Goal: Task Accomplishment & Management: Use online tool/utility

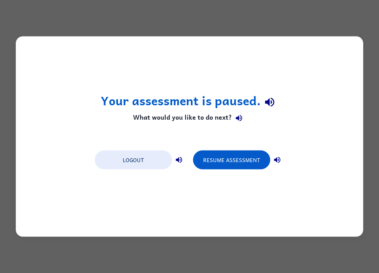
click at [245, 161] on button "Resume Assessment" at bounding box center [231, 160] width 77 height 19
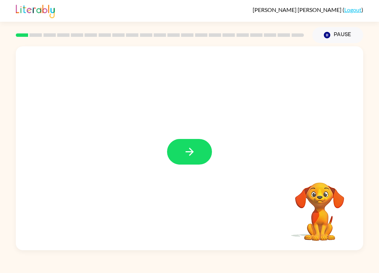
click at [187, 155] on icon "button" at bounding box center [190, 152] width 12 height 12
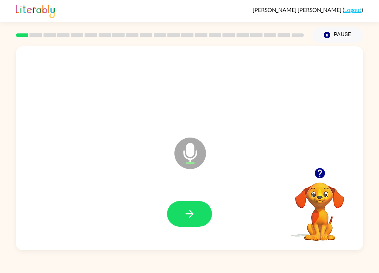
click at [195, 218] on icon "button" at bounding box center [190, 214] width 12 height 12
click at [204, 214] on button "button" at bounding box center [189, 214] width 45 height 26
click at [204, 206] on button "button" at bounding box center [189, 214] width 45 height 26
click at [202, 218] on button "button" at bounding box center [189, 214] width 45 height 26
click at [179, 210] on button "button" at bounding box center [189, 214] width 45 height 26
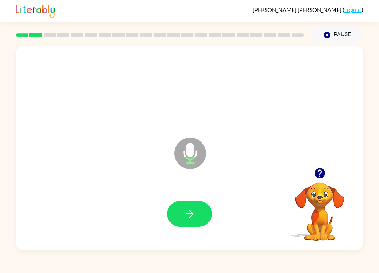
click at [192, 233] on div at bounding box center [189, 214] width 333 height 59
click at [188, 211] on icon "button" at bounding box center [190, 214] width 12 height 12
click at [192, 213] on icon "button" at bounding box center [189, 214] width 8 height 8
click at [188, 217] on icon "button" at bounding box center [190, 214] width 12 height 12
click at [181, 223] on button "button" at bounding box center [189, 214] width 45 height 26
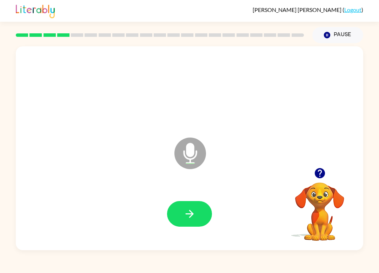
click at [202, 204] on button "button" at bounding box center [189, 214] width 45 height 26
click at [191, 195] on div at bounding box center [189, 214] width 333 height 59
click at [183, 220] on button "button" at bounding box center [189, 214] width 45 height 26
click at [198, 214] on button "button" at bounding box center [189, 214] width 45 height 26
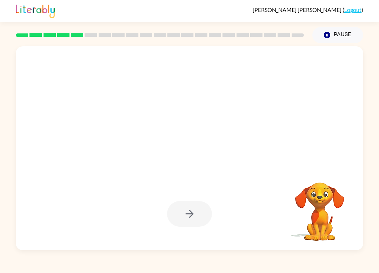
click at [197, 218] on div at bounding box center [189, 214] width 45 height 26
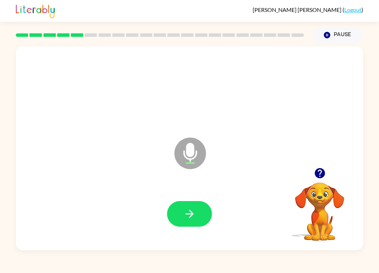
click at [193, 197] on div at bounding box center [189, 214] width 333 height 59
click at [193, 196] on div at bounding box center [189, 214] width 333 height 59
click at [198, 218] on button "button" at bounding box center [189, 214] width 45 height 26
click at [177, 214] on button "button" at bounding box center [189, 214] width 45 height 26
click at [183, 221] on button "button" at bounding box center [189, 214] width 45 height 26
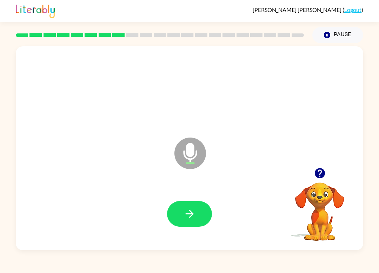
click at [200, 206] on button "button" at bounding box center [189, 214] width 45 height 26
click at [197, 207] on button "button" at bounding box center [189, 214] width 45 height 26
click at [198, 227] on button "button" at bounding box center [189, 214] width 45 height 26
click at [205, 224] on button "button" at bounding box center [189, 214] width 45 height 26
click at [197, 211] on button "button" at bounding box center [189, 214] width 45 height 26
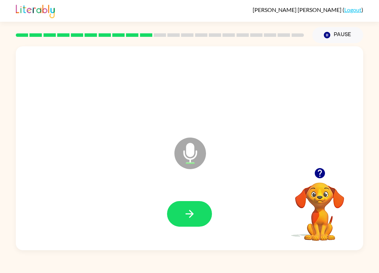
click at [187, 218] on icon "button" at bounding box center [190, 214] width 12 height 12
click at [200, 211] on button "button" at bounding box center [189, 214] width 45 height 26
click at [194, 214] on icon "button" at bounding box center [190, 214] width 12 height 12
click at [199, 208] on button "button" at bounding box center [189, 214] width 45 height 26
click at [190, 226] on button "button" at bounding box center [189, 214] width 45 height 26
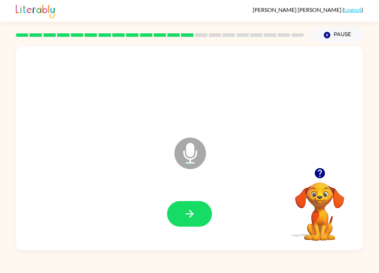
click at [182, 208] on button "button" at bounding box center [189, 214] width 45 height 26
click at [187, 214] on icon "button" at bounding box center [189, 214] width 8 height 8
click at [190, 216] on icon "button" at bounding box center [190, 214] width 12 height 12
click at [195, 212] on icon "button" at bounding box center [190, 214] width 12 height 12
click at [195, 220] on icon "button" at bounding box center [190, 214] width 12 height 12
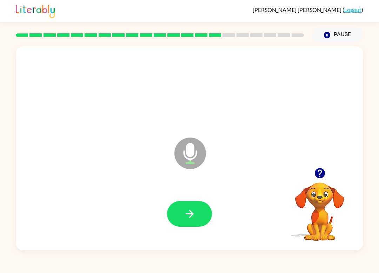
click at [186, 214] on icon "button" at bounding box center [189, 214] width 8 height 8
click at [200, 218] on button "button" at bounding box center [189, 214] width 45 height 26
click at [201, 221] on button "button" at bounding box center [189, 214] width 45 height 26
click at [198, 209] on button "button" at bounding box center [189, 214] width 45 height 26
click at [187, 217] on icon "button" at bounding box center [190, 214] width 12 height 12
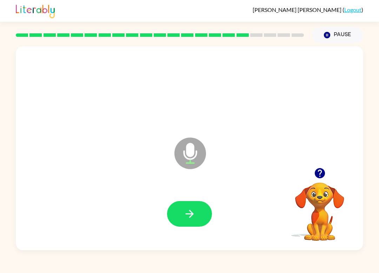
click at [187, 213] on icon "button" at bounding box center [190, 214] width 12 height 12
click at [193, 203] on button "button" at bounding box center [189, 214] width 45 height 26
click at [190, 207] on button "button" at bounding box center [189, 214] width 45 height 26
click at [191, 233] on div at bounding box center [189, 214] width 333 height 59
click at [169, 200] on div at bounding box center [189, 214] width 333 height 59
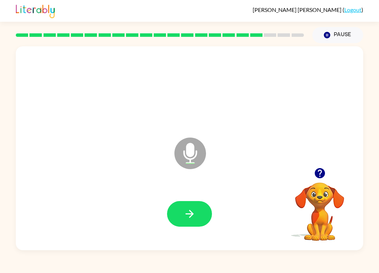
click at [184, 219] on icon "button" at bounding box center [190, 214] width 12 height 12
click at [180, 214] on button "button" at bounding box center [189, 214] width 45 height 26
click at [199, 217] on button "button" at bounding box center [189, 214] width 45 height 26
click at [193, 221] on button "button" at bounding box center [189, 214] width 45 height 26
click at [203, 212] on button "button" at bounding box center [189, 214] width 45 height 26
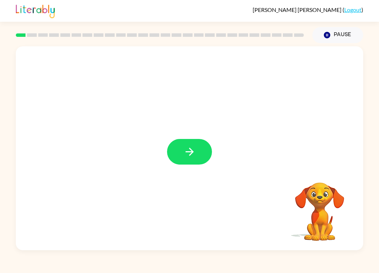
click at [201, 141] on button "button" at bounding box center [189, 152] width 45 height 26
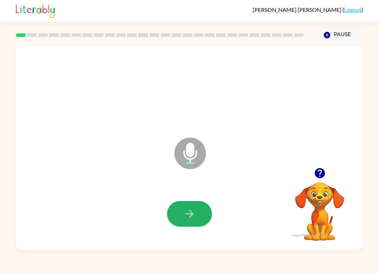
click at [180, 222] on button "button" at bounding box center [189, 214] width 45 height 26
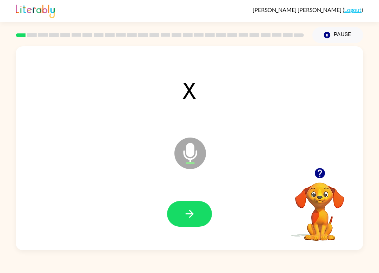
click at [199, 215] on button "button" at bounding box center [189, 214] width 45 height 26
click at [189, 213] on icon "button" at bounding box center [190, 214] width 12 height 12
click at [195, 225] on button "button" at bounding box center [189, 214] width 45 height 26
click at [204, 209] on button "button" at bounding box center [189, 214] width 45 height 26
click at [201, 221] on button "button" at bounding box center [189, 214] width 45 height 26
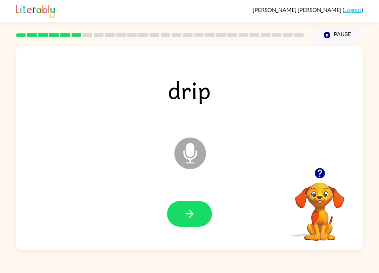
click at [205, 215] on button "button" at bounding box center [189, 214] width 45 height 26
click at [184, 210] on icon "button" at bounding box center [190, 214] width 12 height 12
click at [187, 216] on icon "button" at bounding box center [190, 214] width 12 height 12
click at [191, 219] on icon "button" at bounding box center [190, 214] width 12 height 12
click at [198, 226] on button "button" at bounding box center [189, 214] width 45 height 26
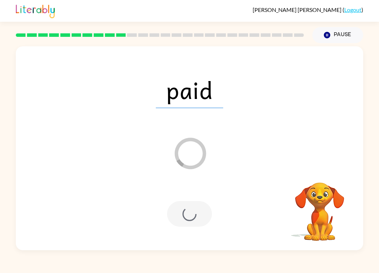
click at [204, 211] on div at bounding box center [189, 214] width 45 height 26
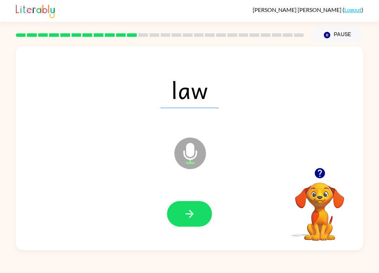
click at [192, 223] on button "button" at bounding box center [189, 214] width 45 height 26
click at [195, 214] on icon "button" at bounding box center [190, 214] width 12 height 12
click at [203, 218] on button "button" at bounding box center [189, 214] width 45 height 26
click at [212, 206] on div at bounding box center [189, 214] width 45 height 26
click at [200, 212] on button "button" at bounding box center [189, 214] width 45 height 26
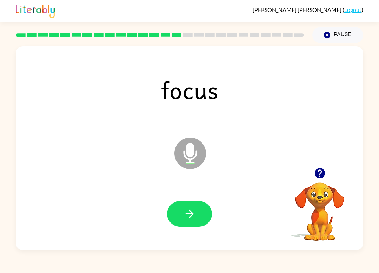
click at [199, 216] on button "button" at bounding box center [189, 214] width 45 height 26
click at [195, 207] on button "button" at bounding box center [189, 214] width 45 height 26
click at [205, 207] on button "button" at bounding box center [189, 214] width 45 height 26
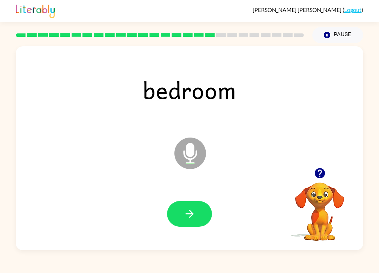
click at [198, 212] on button "button" at bounding box center [189, 214] width 45 height 26
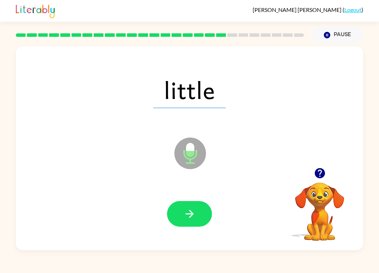
click at [195, 224] on button "button" at bounding box center [189, 214] width 45 height 26
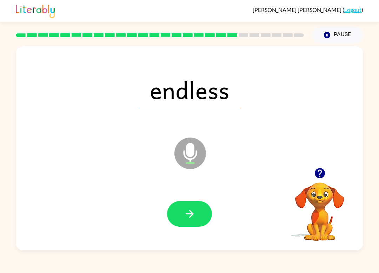
click at [195, 210] on icon "button" at bounding box center [190, 214] width 12 height 12
click at [197, 215] on button "button" at bounding box center [189, 214] width 45 height 26
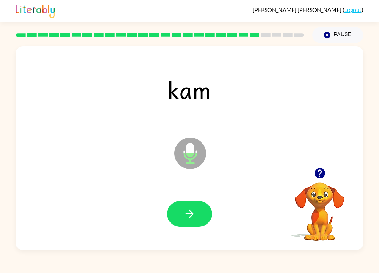
click at [198, 205] on button "button" at bounding box center [189, 214] width 45 height 26
click at [191, 208] on icon "button" at bounding box center [190, 214] width 12 height 12
click at [206, 212] on button "button" at bounding box center [189, 214] width 45 height 26
click at [204, 219] on button "button" at bounding box center [189, 214] width 45 height 26
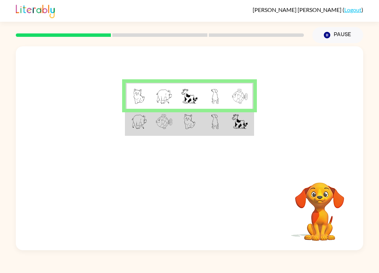
click at [225, 126] on td at bounding box center [215, 122] width 26 height 26
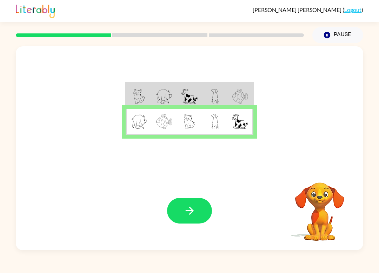
click at [180, 210] on button "button" at bounding box center [189, 211] width 45 height 26
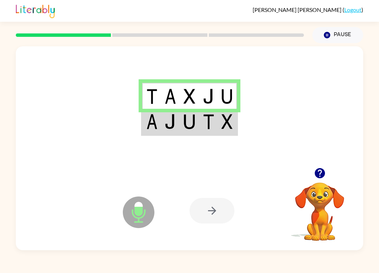
click at [221, 221] on div at bounding box center [211, 211] width 45 height 26
click at [217, 214] on div at bounding box center [211, 211] width 45 height 26
click at [218, 202] on div at bounding box center [211, 211] width 45 height 26
click at [197, 130] on td at bounding box center [189, 122] width 19 height 26
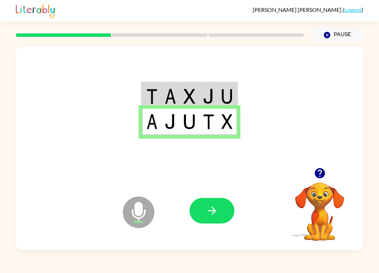
click at [218, 215] on icon "button" at bounding box center [212, 211] width 12 height 12
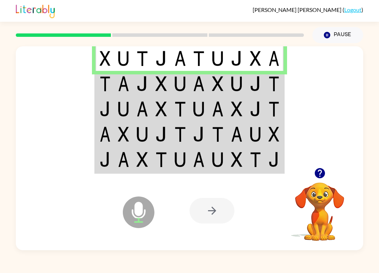
click at [265, 58] on td at bounding box center [274, 58] width 19 height 26
click at [226, 88] on td at bounding box center [217, 83] width 19 height 25
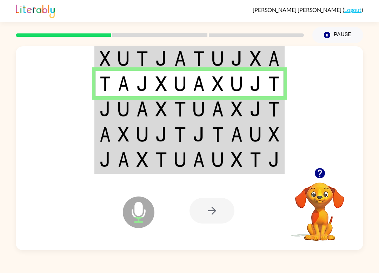
click at [211, 103] on td at bounding box center [217, 108] width 19 height 25
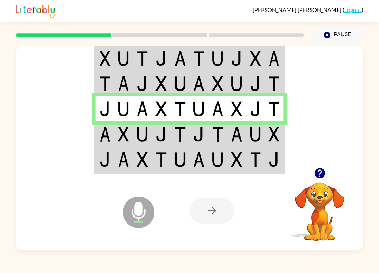
click at [217, 127] on img at bounding box center [218, 134] width 12 height 15
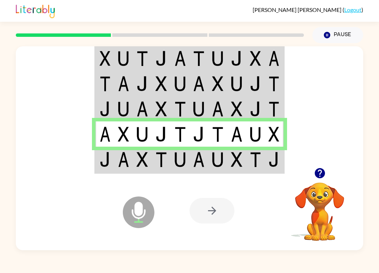
click at [204, 155] on img at bounding box center [199, 159] width 12 height 15
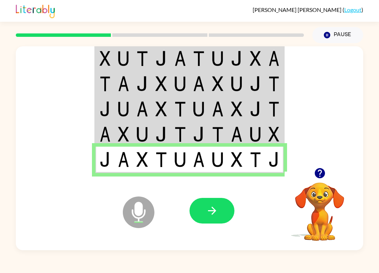
click at [208, 218] on button "button" at bounding box center [211, 211] width 45 height 26
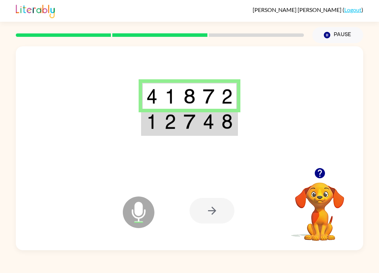
click at [215, 127] on td at bounding box center [208, 122] width 19 height 26
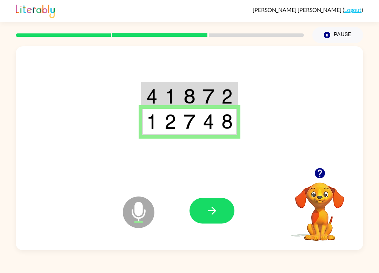
click at [224, 199] on button "button" at bounding box center [211, 211] width 45 height 26
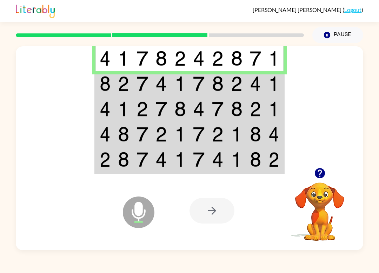
click at [228, 75] on td at bounding box center [236, 83] width 19 height 25
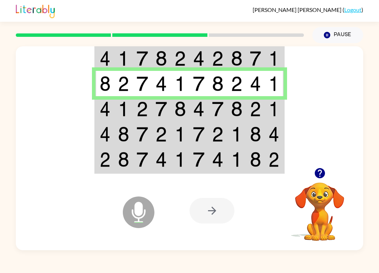
click at [171, 113] on td at bounding box center [161, 108] width 19 height 25
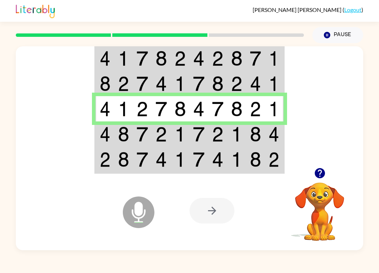
click at [189, 132] on td at bounding box center [180, 133] width 19 height 25
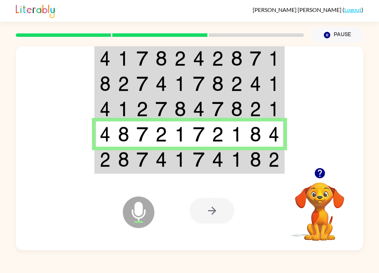
click at [182, 167] on td at bounding box center [180, 160] width 19 height 26
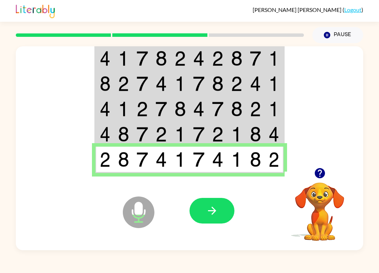
click at [213, 210] on icon "button" at bounding box center [212, 211] width 12 height 12
